Goal: Information Seeking & Learning: Find contact information

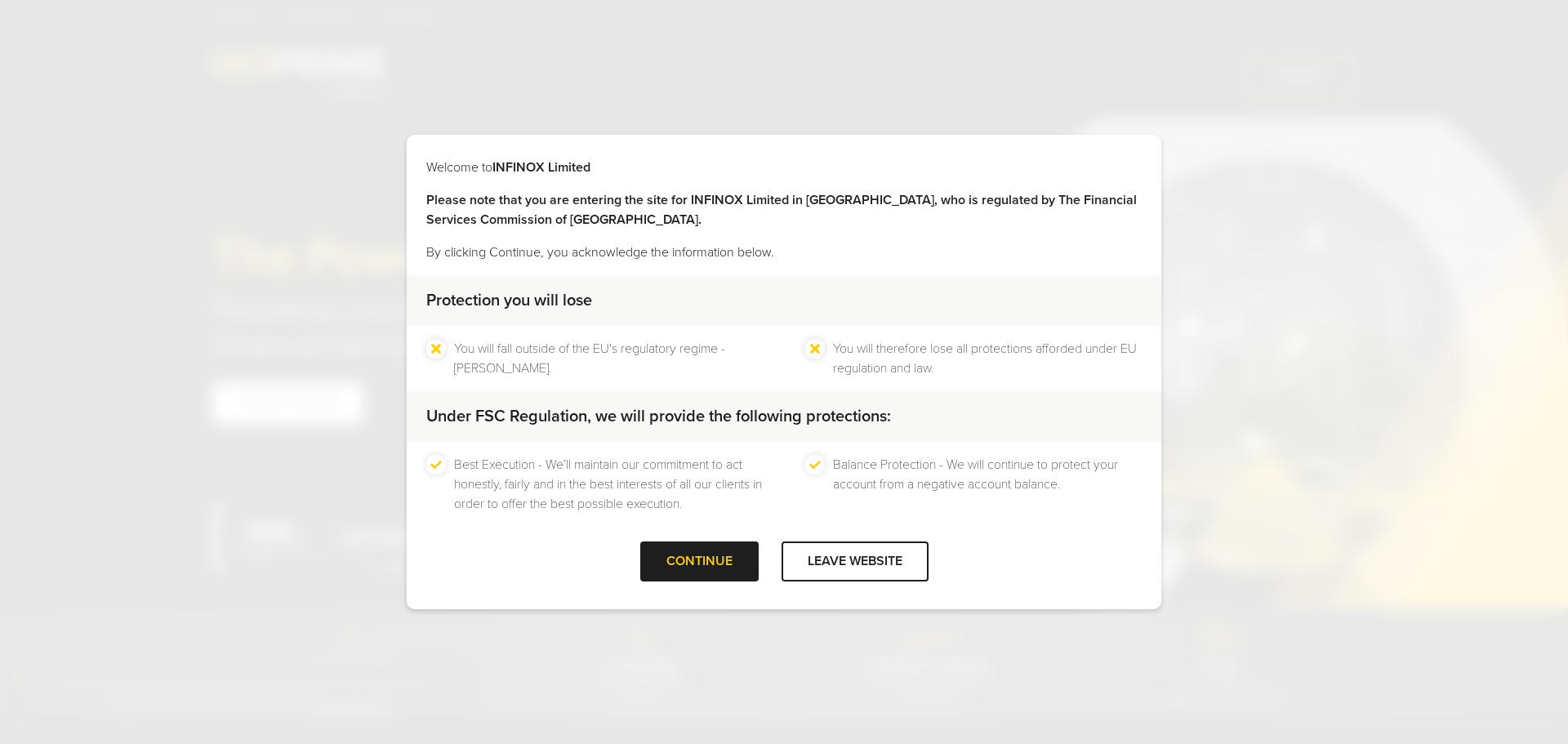
click at [686, 647] on div "Welcome to INFINOX Limited Please note that you are entering the site for INFIN…" at bounding box center [784, 372] width 1568 height 744
click at [855, 562] on div at bounding box center [855, 562] width 0 height 0
type input "****"
click at [719, 555] on div "CONTINUE" at bounding box center [699, 562] width 118 height 40
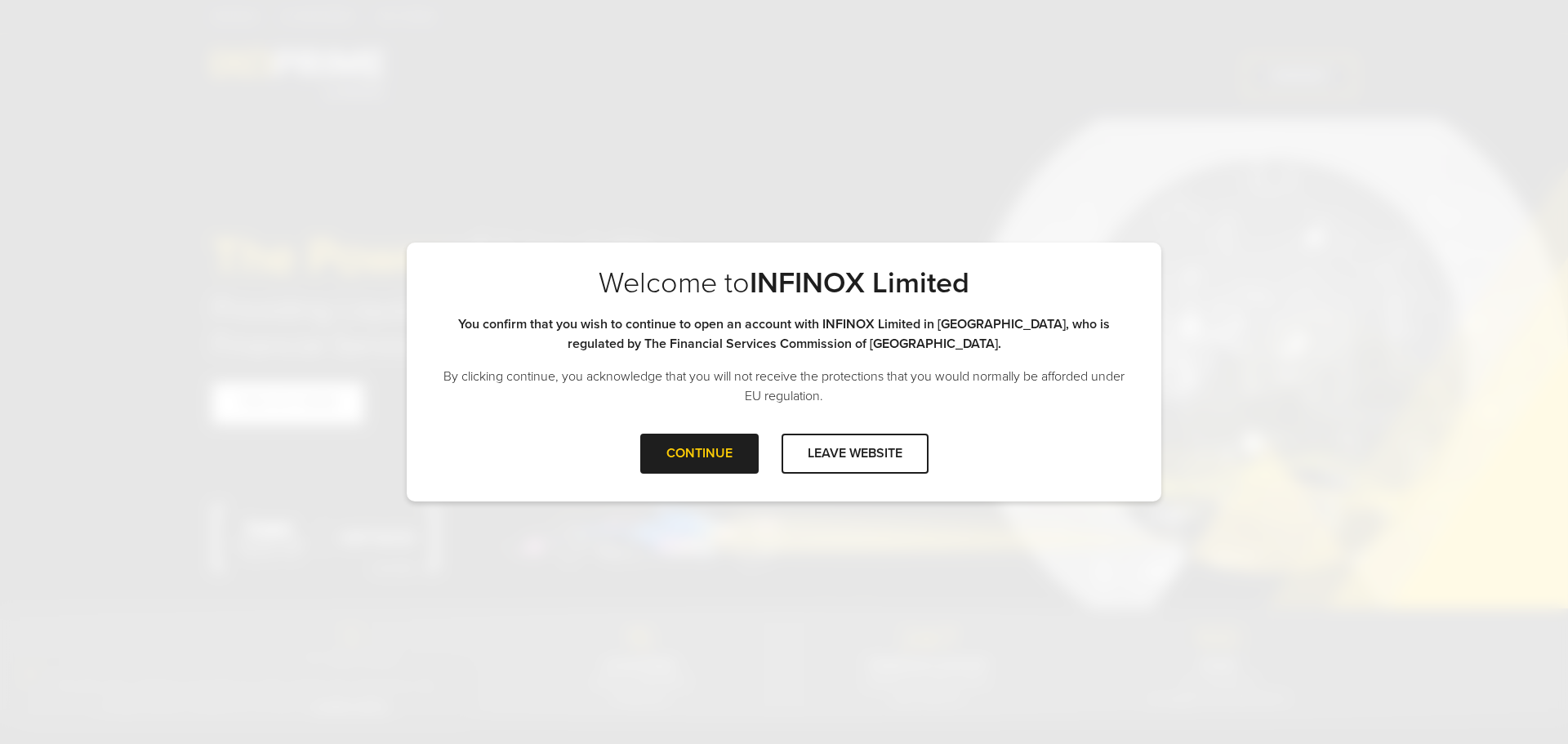
click at [753, 481] on div "CONTINUE LEAVE WEBSITE" at bounding box center [784, 460] width 755 height 53
click at [724, 457] on div "CONTINUE" at bounding box center [699, 454] width 118 height 40
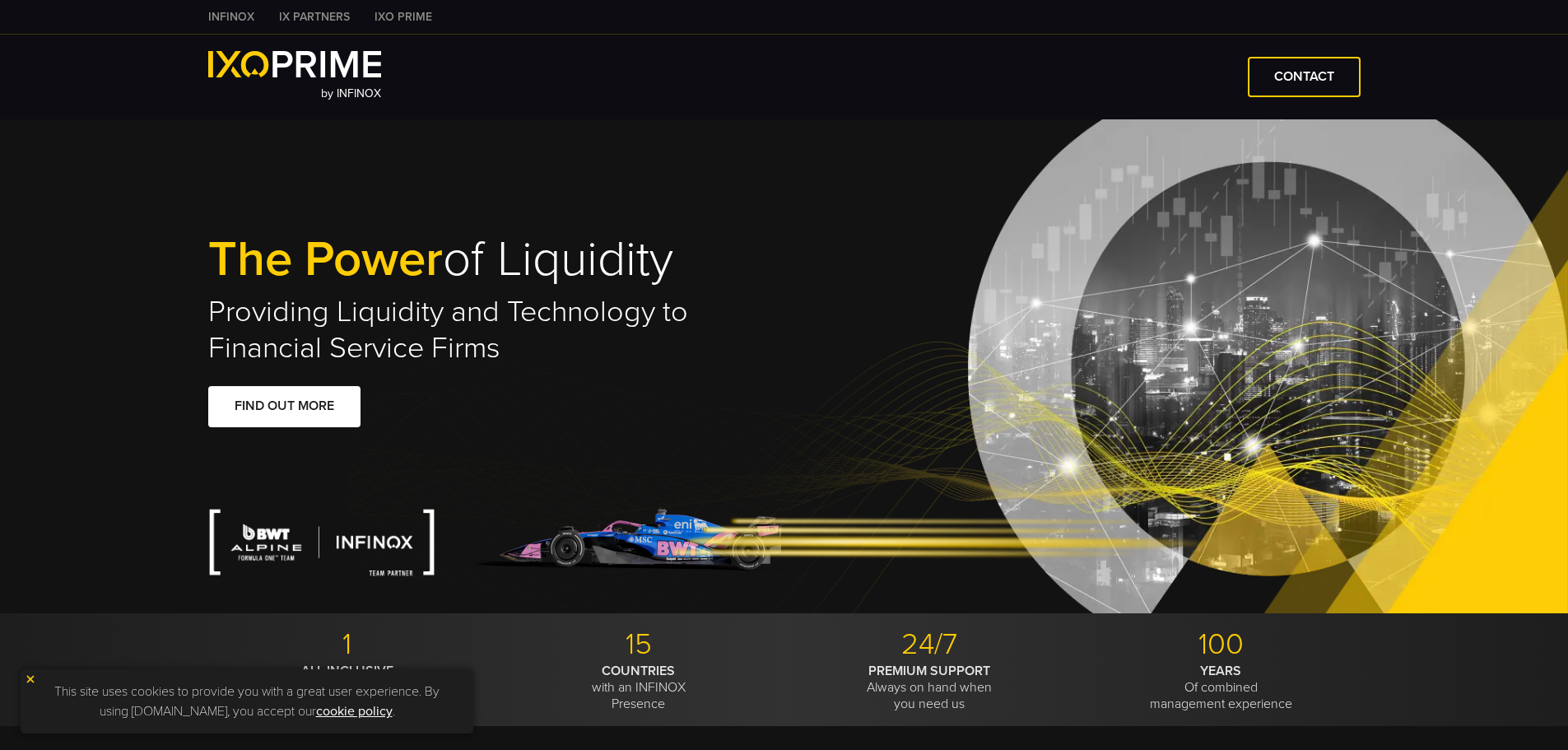
click at [320, 12] on link "IX PARTNERS" at bounding box center [315, 17] width 95 height 17
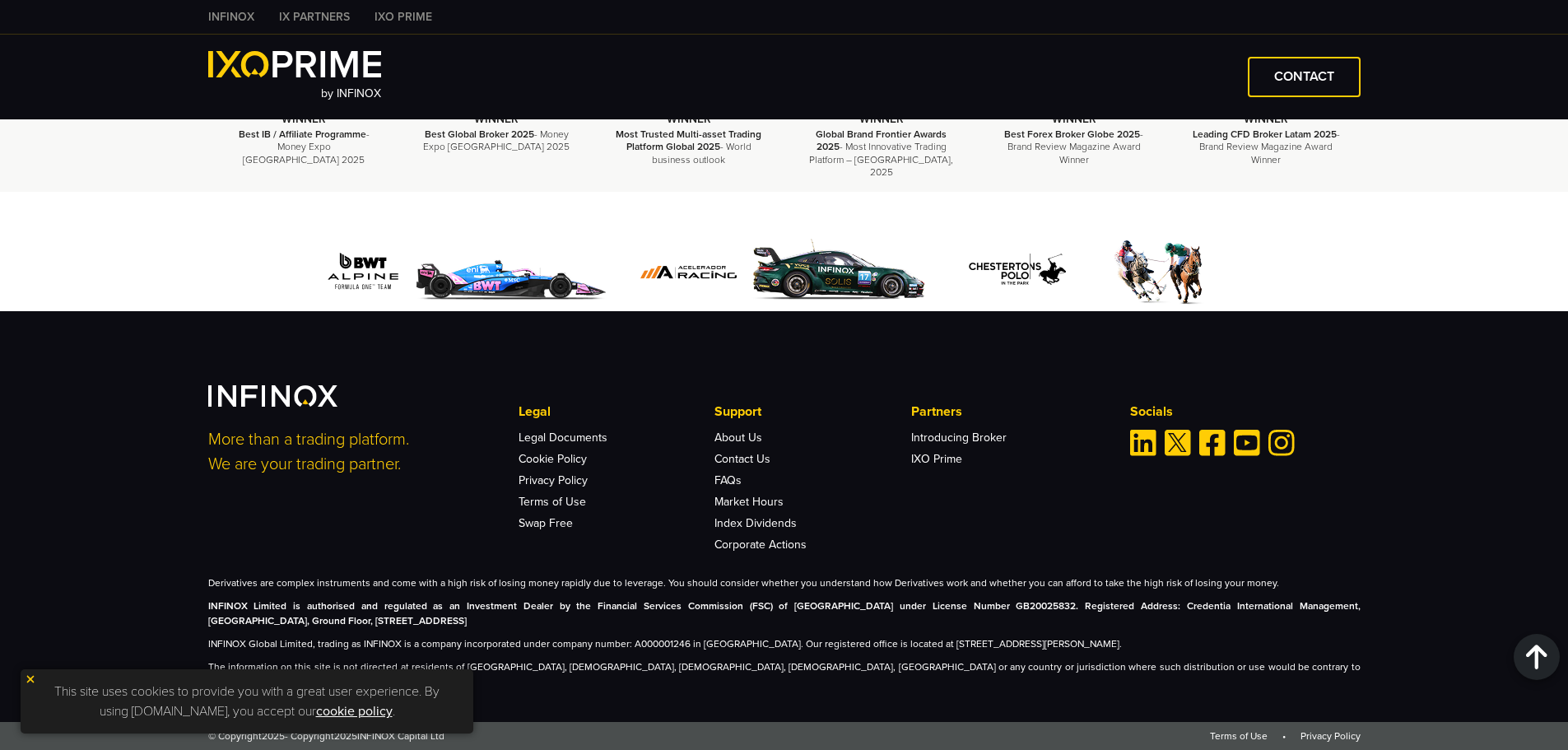
scroll to position [3850, 0]
click at [738, 466] on link "Contact Us" at bounding box center [741, 458] width 56 height 14
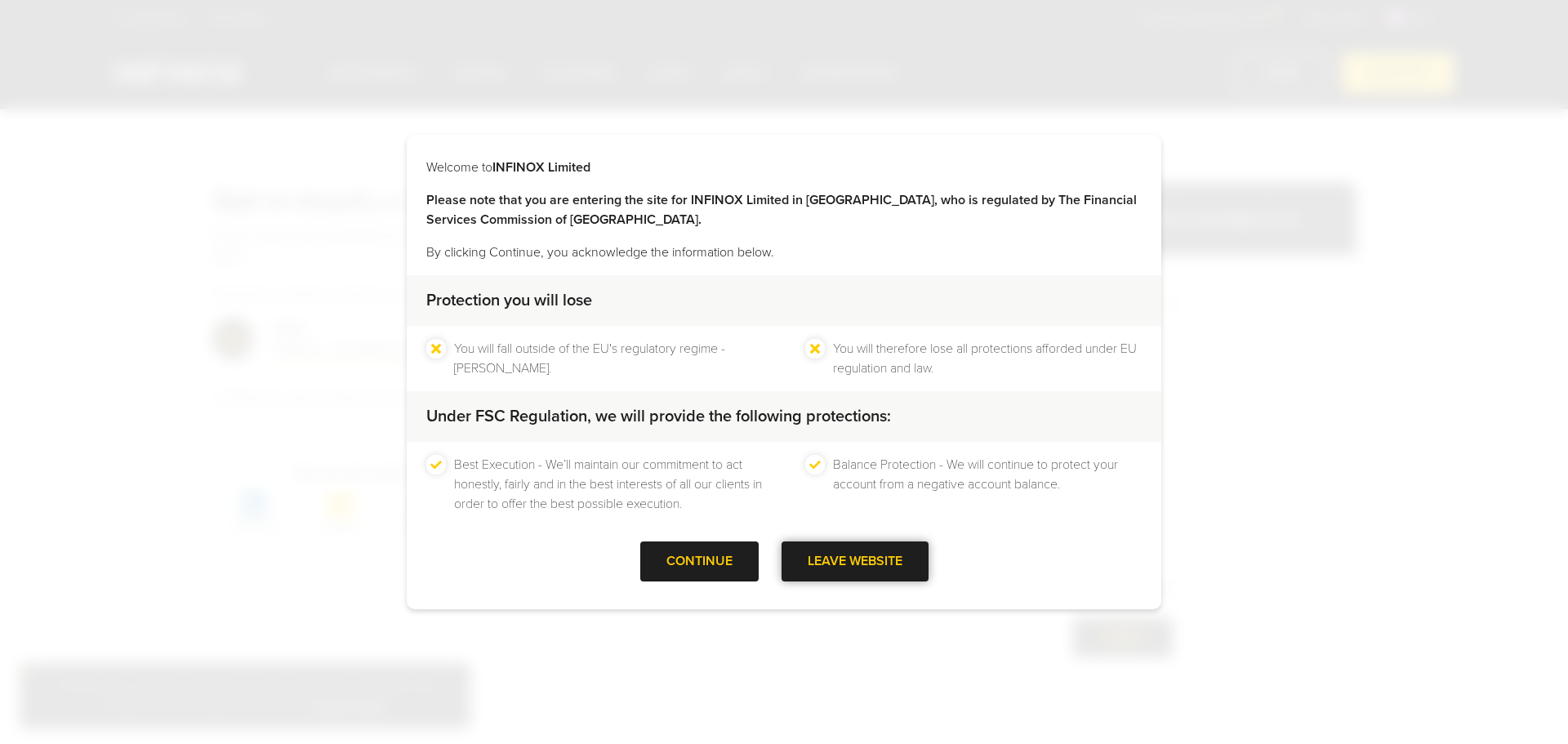
click at [855, 562] on div at bounding box center [855, 562] width 0 height 0
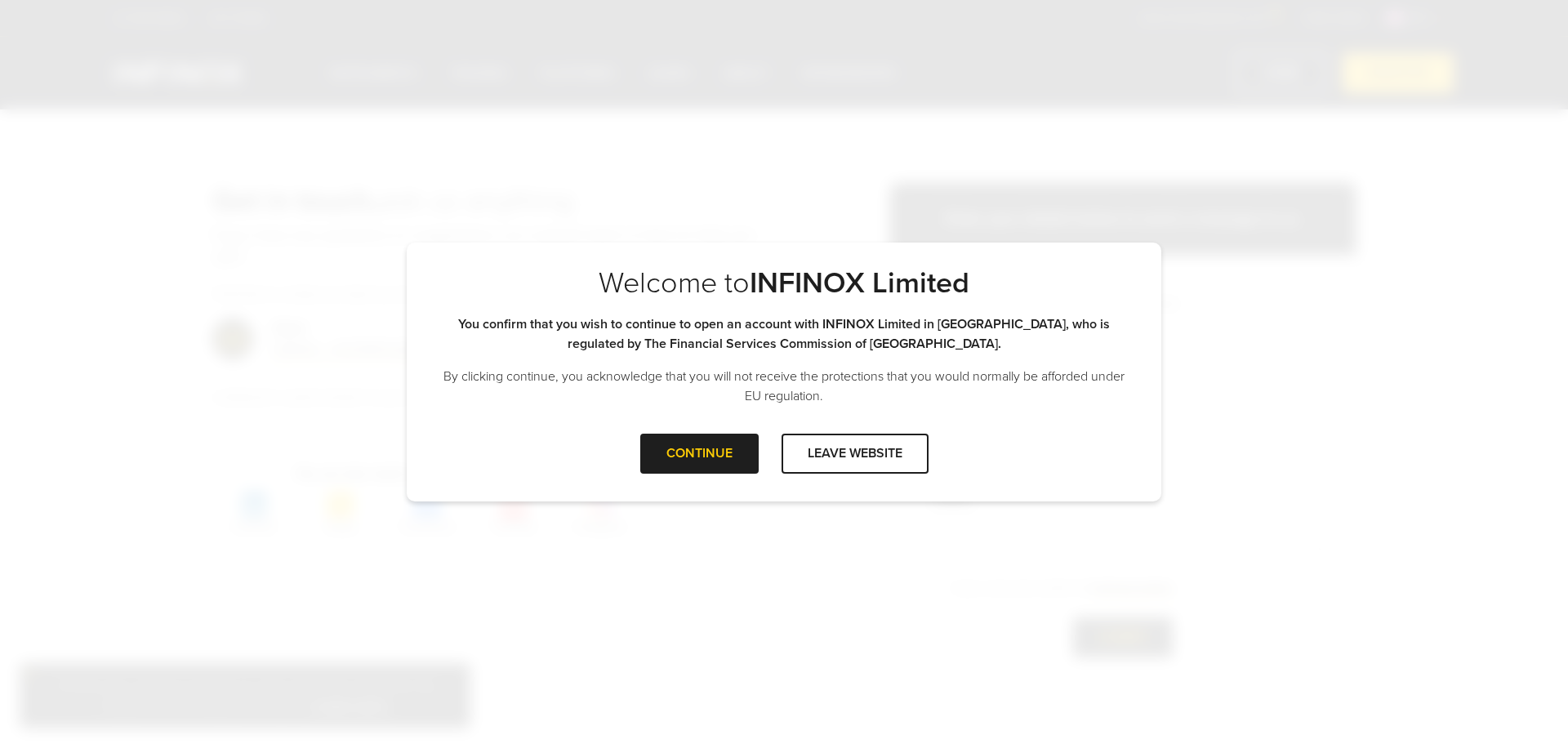
click at [706, 479] on div "CONTINUE LEAVE WEBSITE" at bounding box center [784, 460] width 755 height 53
click at [700, 466] on div "CONTINUE" at bounding box center [699, 454] width 118 height 40
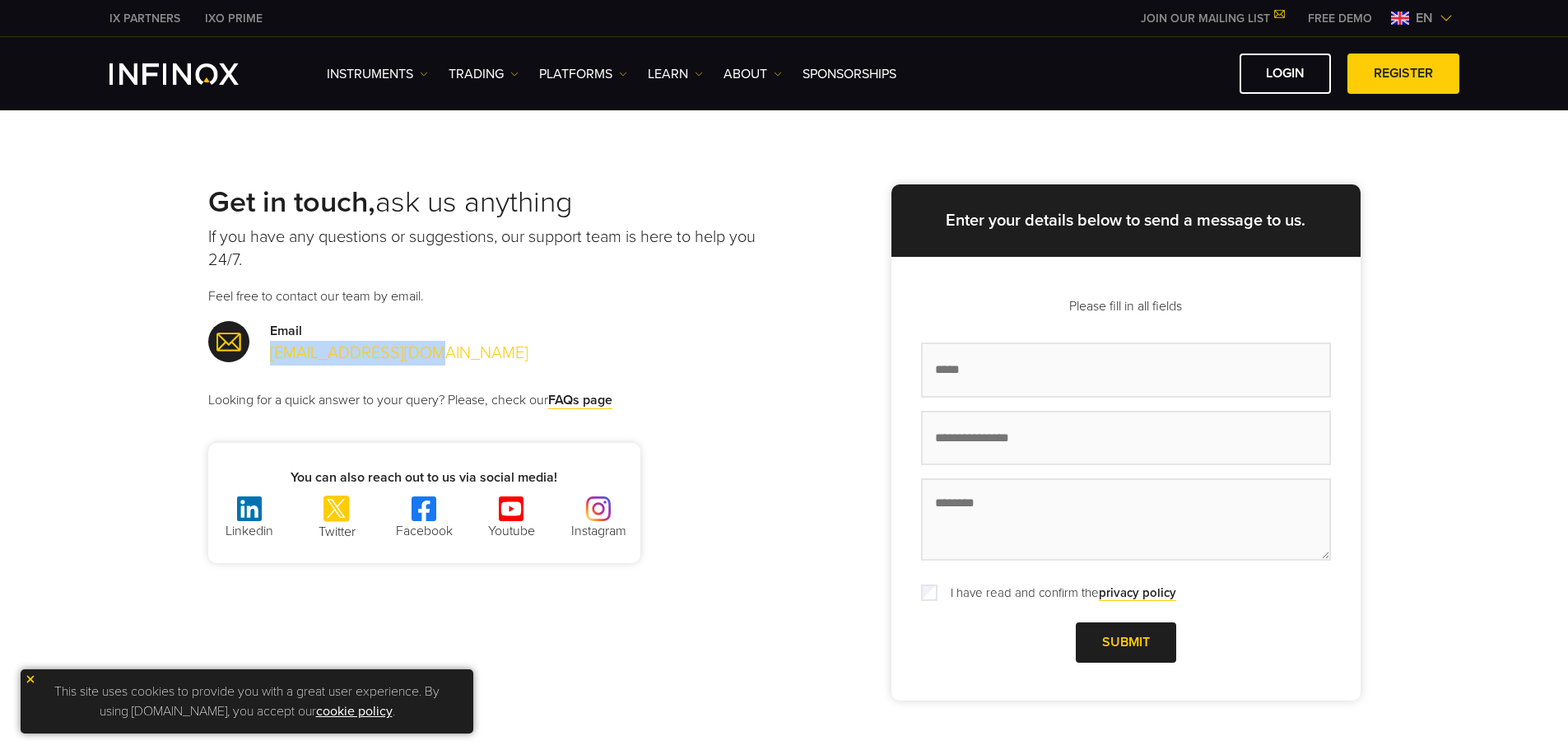
drag, startPoint x: 456, startPoint y: 357, endPoint x: 273, endPoint y: 356, distance: 183.0
click at [273, 356] on div "Email [EMAIL_ADDRESS][DOMAIN_NAME]" at bounding box center [496, 343] width 576 height 44
copy link "[EMAIL_ADDRESS][DOMAIN_NAME]"
